Goal: Information Seeking & Learning: Learn about a topic

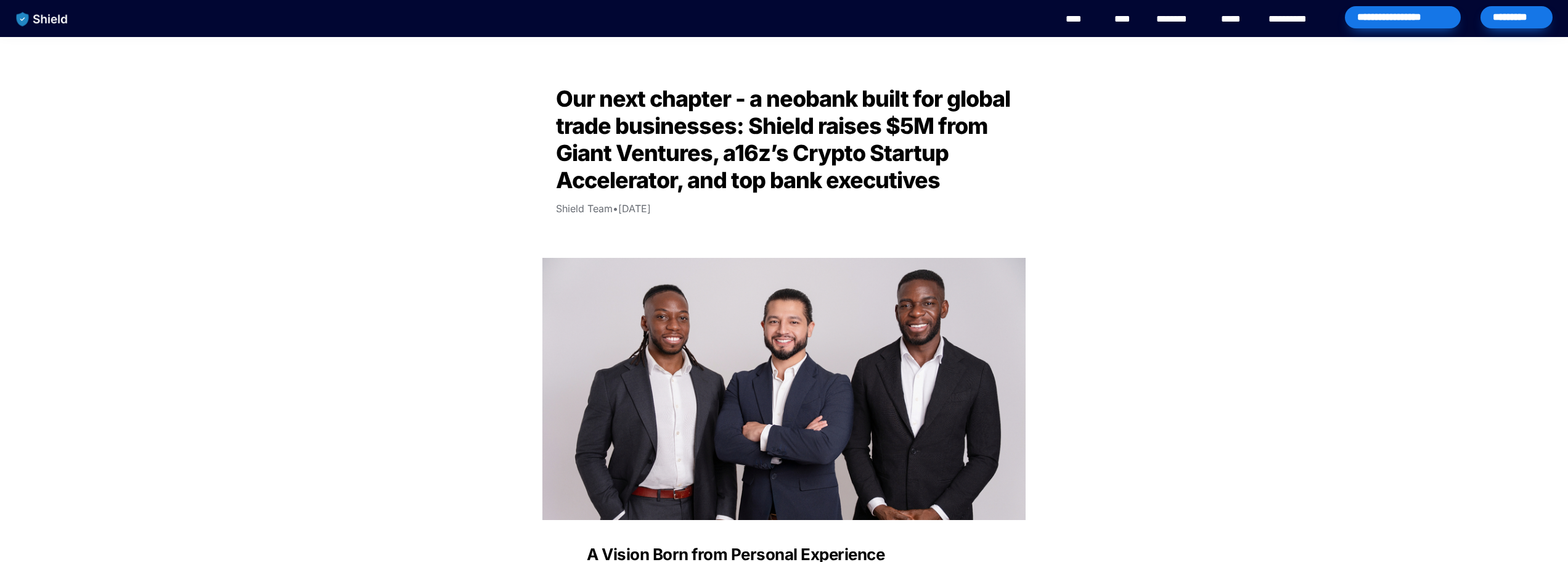
click at [45, 13] on img "main navigation" at bounding box center [42, 18] width 63 height 26
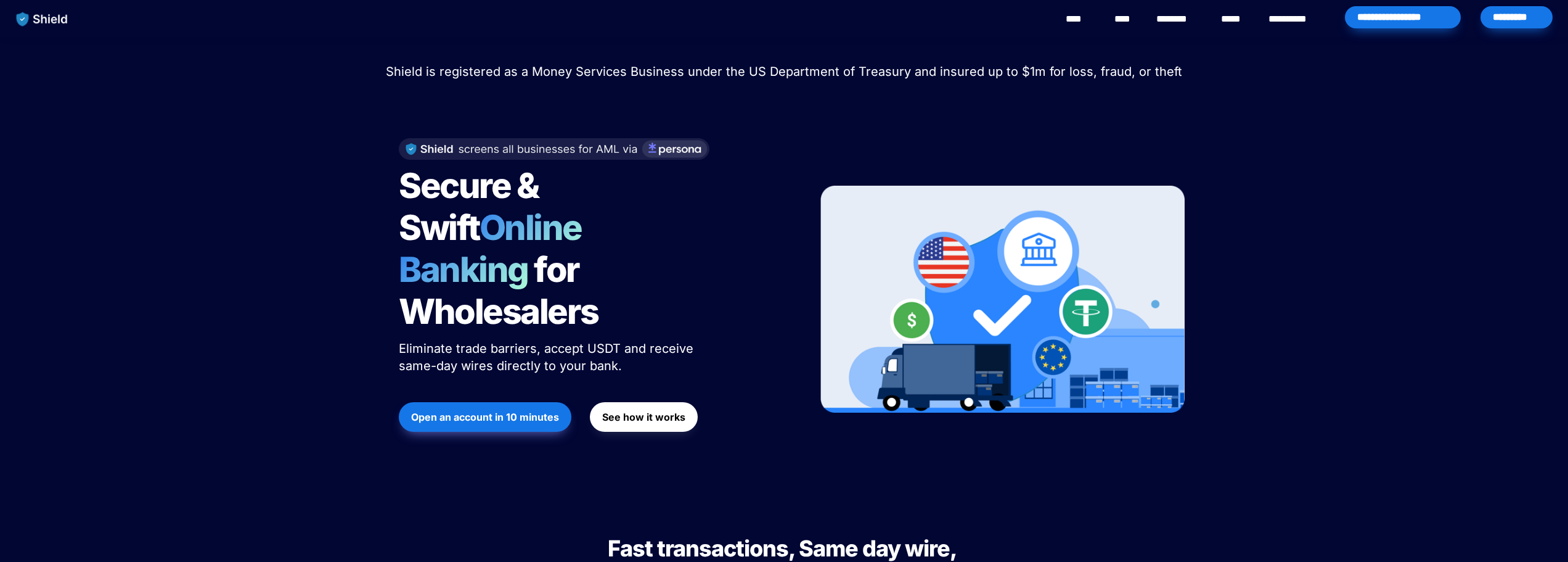
click at [1071, 20] on link "****" at bounding box center [1080, 19] width 28 height 15
